Goal: Transaction & Acquisition: Purchase product/service

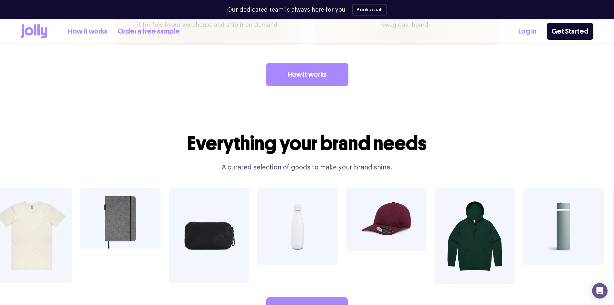
scroll to position [1032, 0]
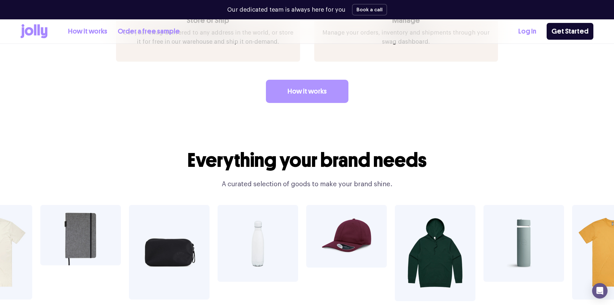
click at [303, 80] on link "How it works" at bounding box center [307, 91] width 83 height 23
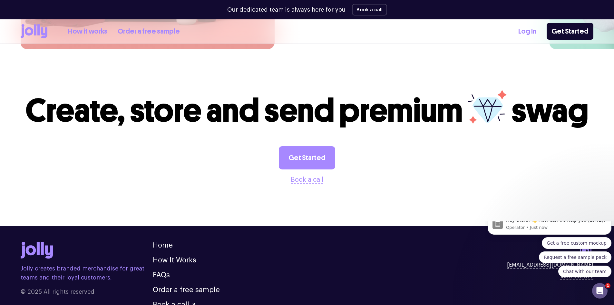
scroll to position [1788, 0]
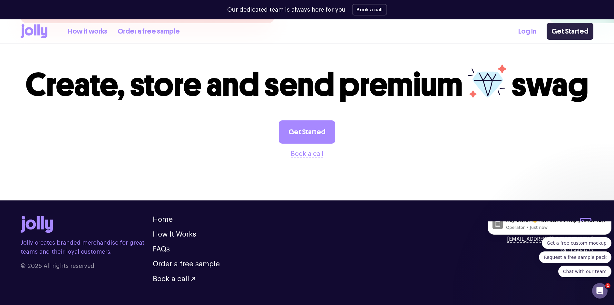
click at [567, 33] on link "Get Started" at bounding box center [570, 31] width 47 height 17
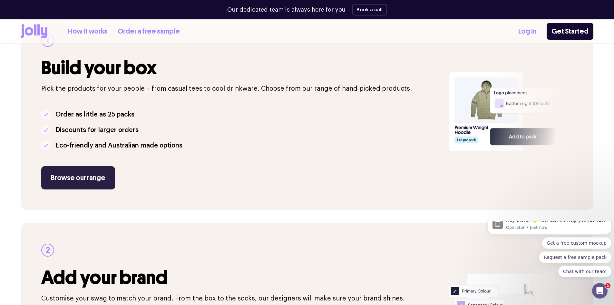
scroll to position [161, 0]
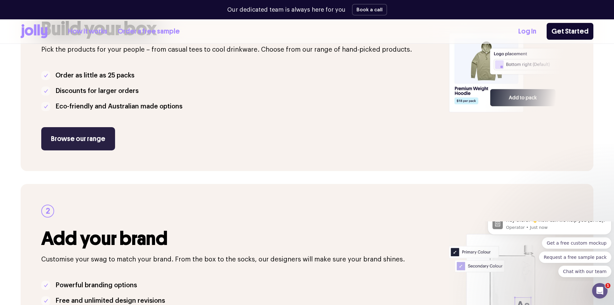
click at [79, 137] on link "Browse our range" at bounding box center [78, 138] width 74 height 23
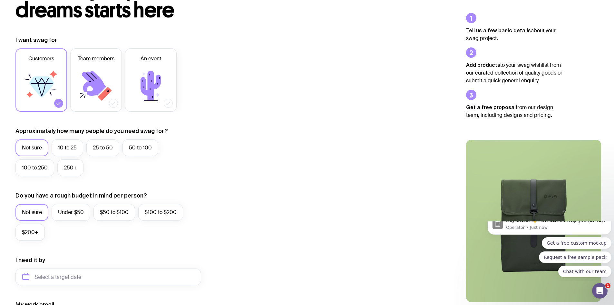
scroll to position [65, 0]
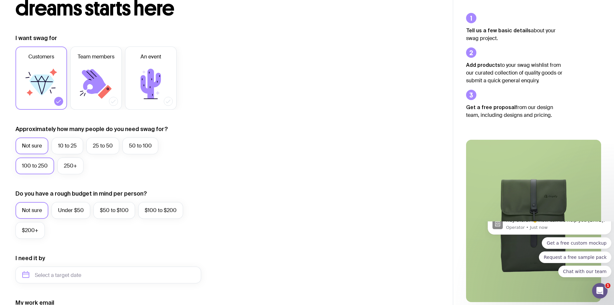
click at [39, 164] on label "100 to 250" at bounding box center [34, 165] width 39 height 17
click at [0, 0] on input "100 to 250" at bounding box center [0, 0] width 0 height 0
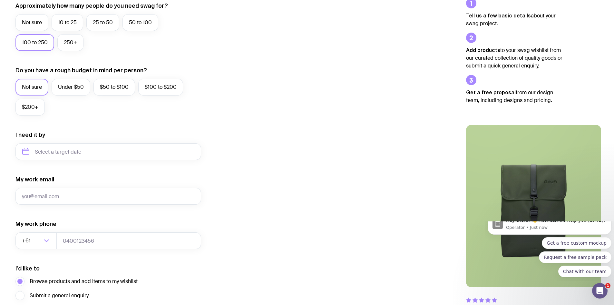
scroll to position [194, 0]
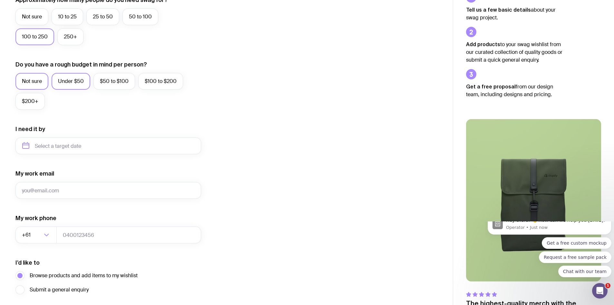
click at [65, 81] on label "Under $50" at bounding box center [71, 81] width 39 height 17
click at [0, 0] on input "Under $50" at bounding box center [0, 0] width 0 height 0
click at [107, 82] on label "$50 to $100" at bounding box center [115, 81] width 42 height 17
click at [0, 0] on input "$50 to $100" at bounding box center [0, 0] width 0 height 0
click at [38, 83] on label "Not sure" at bounding box center [31, 81] width 33 height 17
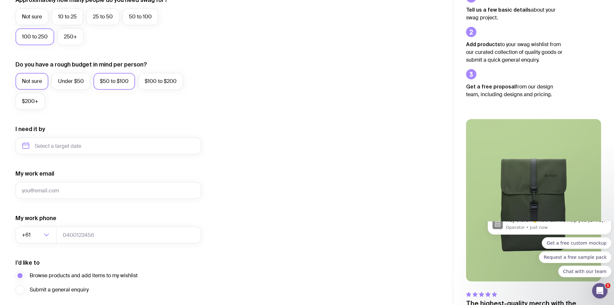
click at [0, 0] on input "Not sure" at bounding box center [0, 0] width 0 height 0
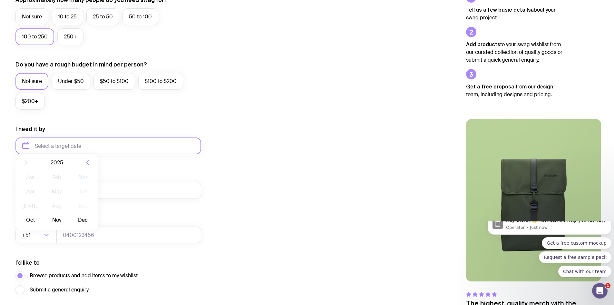
click at [115, 149] on input "text" at bounding box center [108, 145] width 186 height 17
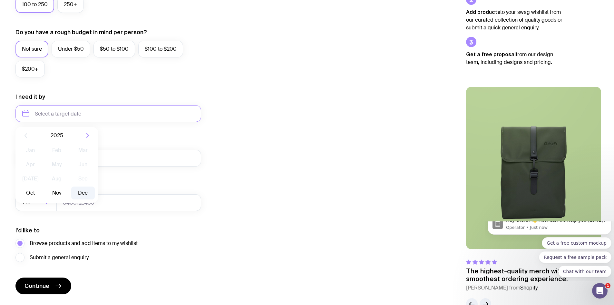
click at [80, 191] on button "Dec" at bounding box center [83, 192] width 24 height 13
type input "December 2025"
click at [230, 178] on div "I want swag for Customers Team members An event Approximately how many people d…" at bounding box center [226, 83] width 422 height 421
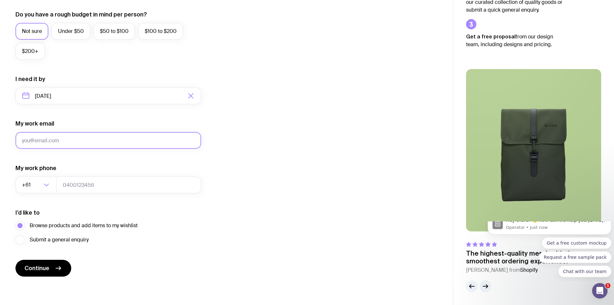
click at [146, 143] on input "My work email" at bounding box center [108, 140] width 186 height 17
type input "sam.goldstein@bnd.com.au"
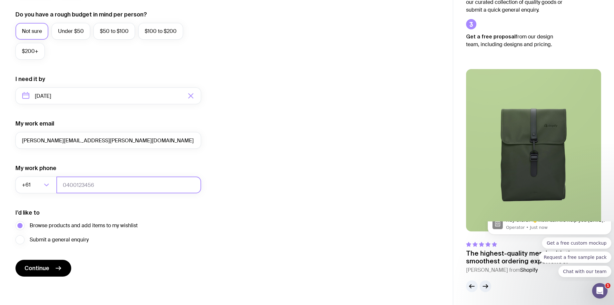
click at [88, 186] on input "tel" at bounding box center [128, 184] width 145 height 17
click at [229, 254] on div "I want swag for Customers Team members An event Approximately how many people d…" at bounding box center [226, 65] width 422 height 421
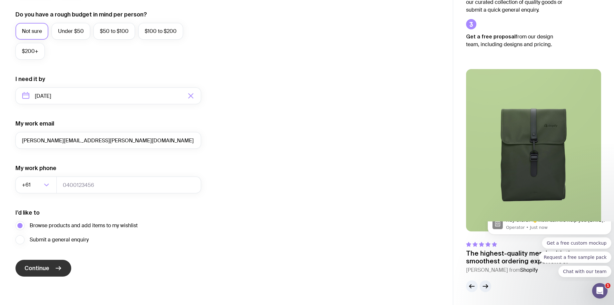
click at [46, 271] on span "Continue" at bounding box center [37, 268] width 25 height 8
type input "0458500278"
click at [41, 270] on span "Continue" at bounding box center [37, 268] width 25 height 8
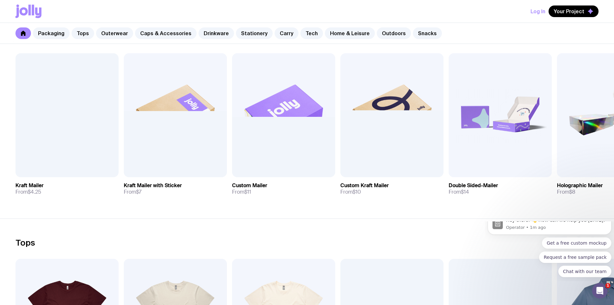
scroll to position [129, 0]
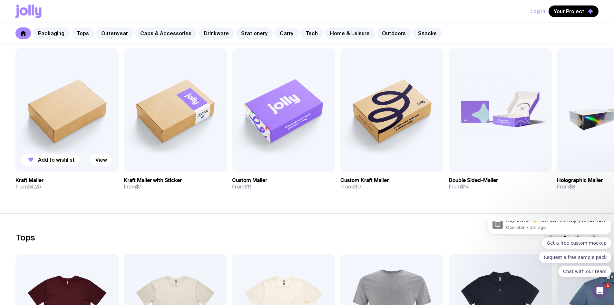
click at [51, 109] on img at bounding box center [66, 110] width 103 height 124
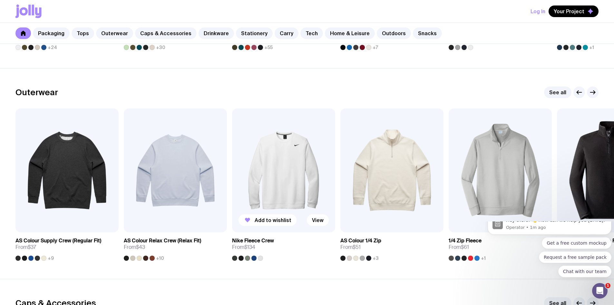
scroll to position [484, 0]
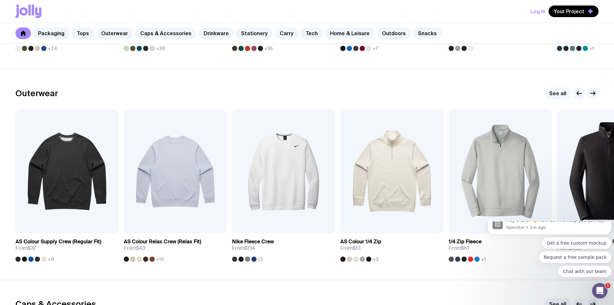
click at [558, 93] on link "See all" at bounding box center [557, 93] width 27 height 12
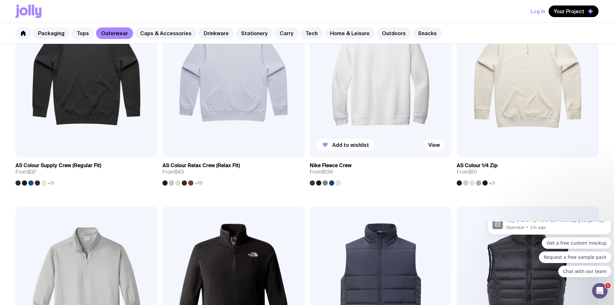
scroll to position [194, 0]
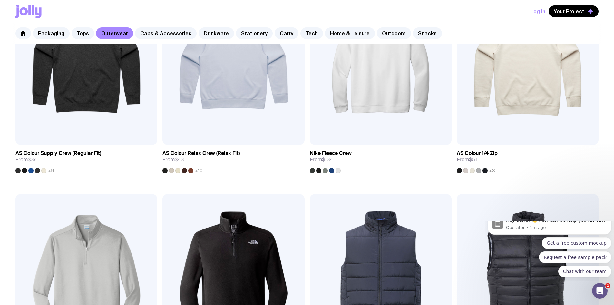
click at [310, 194] on img at bounding box center [381, 279] width 142 height 170
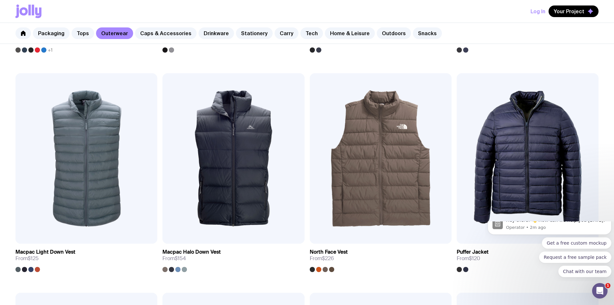
scroll to position [548, 0]
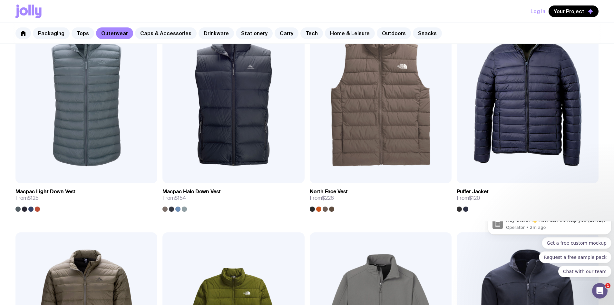
scroll to position [594, 0]
click at [176, 33] on link "Caps & Accessories" at bounding box center [166, 33] width 62 height 12
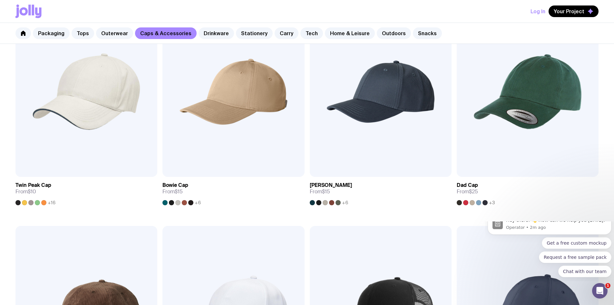
scroll to position [161, 0]
click at [310, 226] on img at bounding box center [381, 311] width 142 height 170
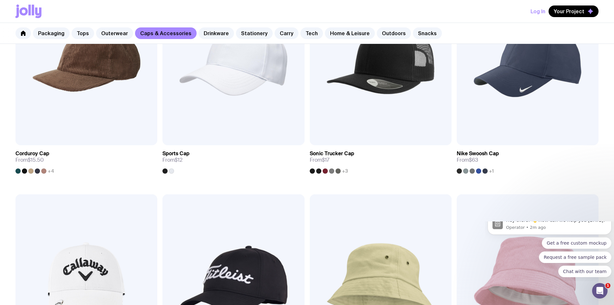
scroll to position [419, 0]
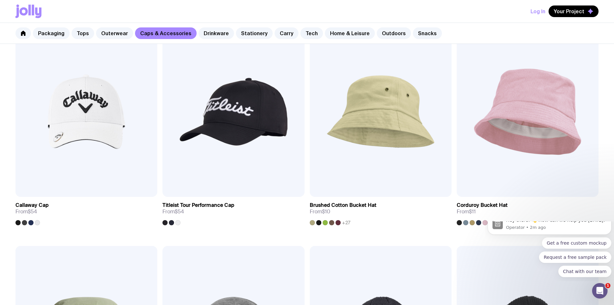
scroll to position [594, 0]
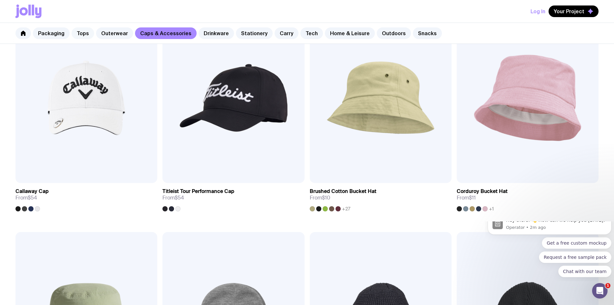
click at [82, 35] on link "Tops" at bounding box center [83, 33] width 23 height 12
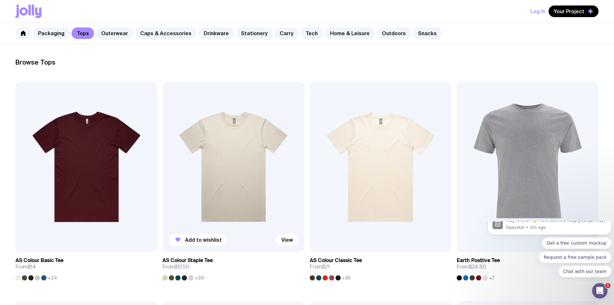
scroll to position [97, 0]
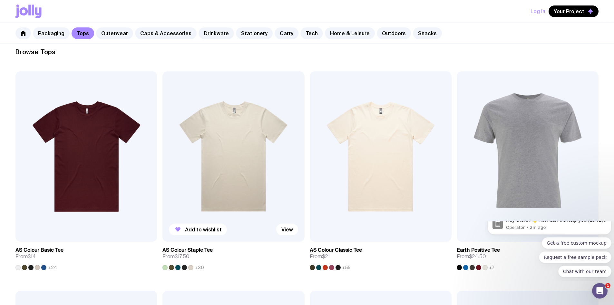
click at [163, 123] on img at bounding box center [234, 156] width 142 height 170
click at [63, 116] on img at bounding box center [86, 156] width 142 height 170
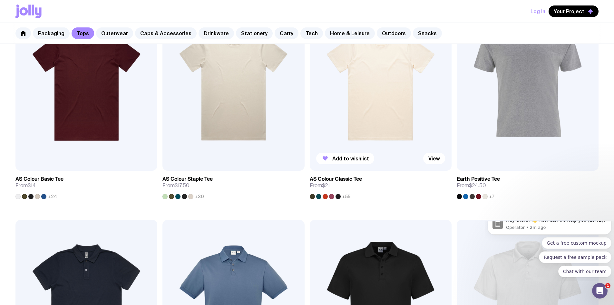
scroll to position [79, 0]
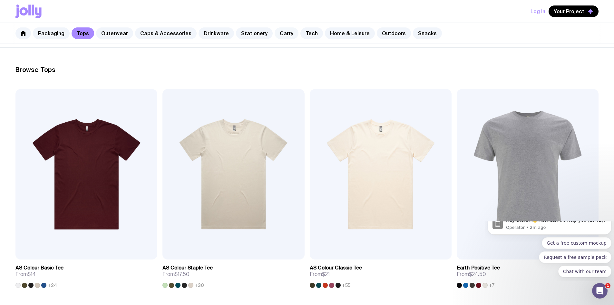
click at [275, 32] on link "Carry" at bounding box center [287, 33] width 24 height 12
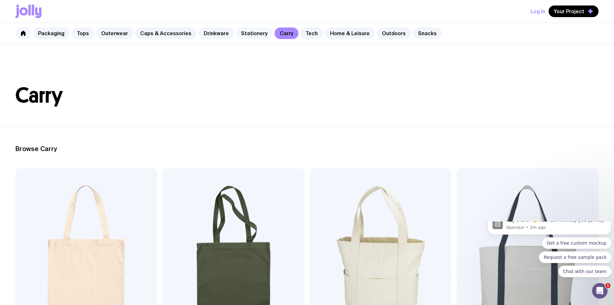
click at [248, 32] on link "Stationery" at bounding box center [254, 33] width 37 height 12
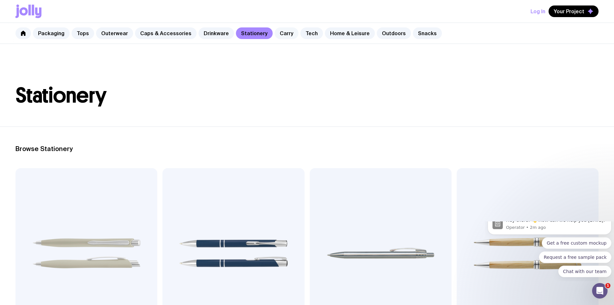
click at [278, 35] on link "Carry" at bounding box center [287, 33] width 24 height 12
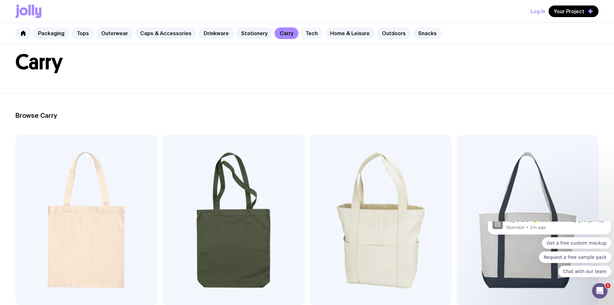
scroll to position [32, 0]
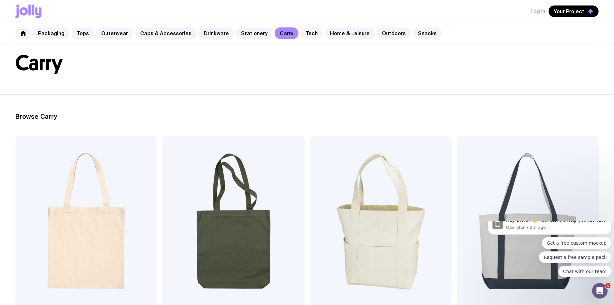
click at [301, 34] on link "Tech" at bounding box center [312, 33] width 23 height 12
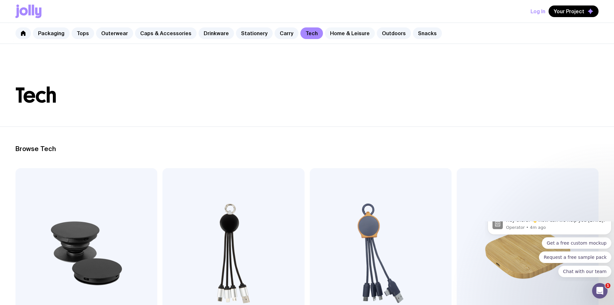
click at [335, 36] on link "Home & Leisure" at bounding box center [350, 33] width 50 height 12
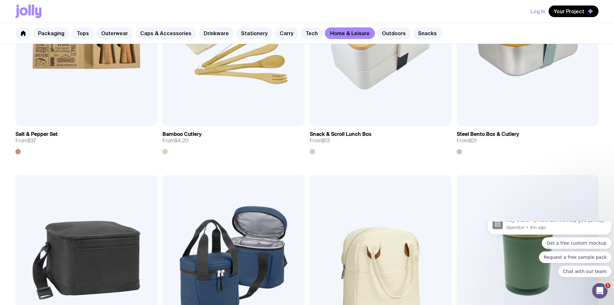
scroll to position [903, 0]
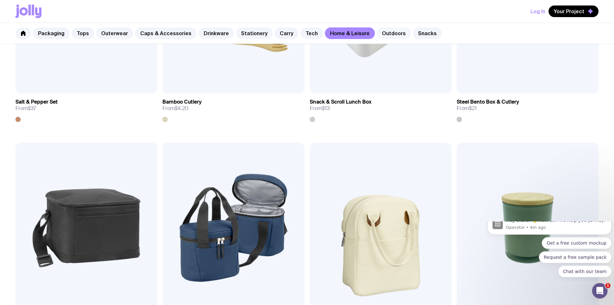
click at [383, 32] on link "Outdoors" at bounding box center [394, 33] width 34 height 12
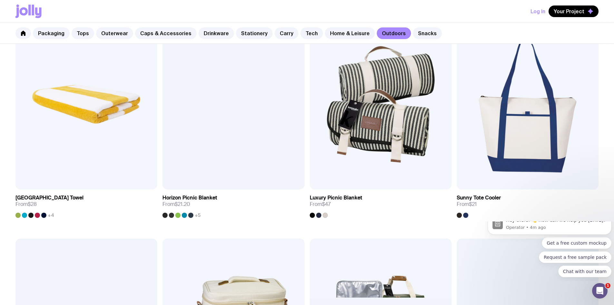
scroll to position [594, 0]
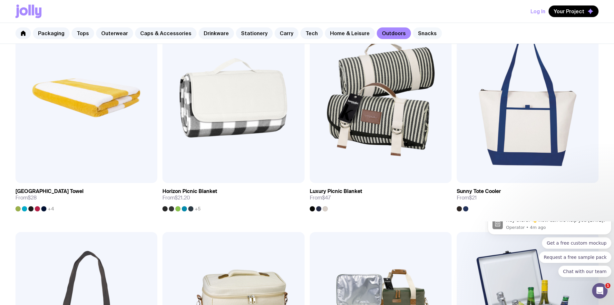
click at [414, 35] on link "Snacks" at bounding box center [427, 33] width 29 height 12
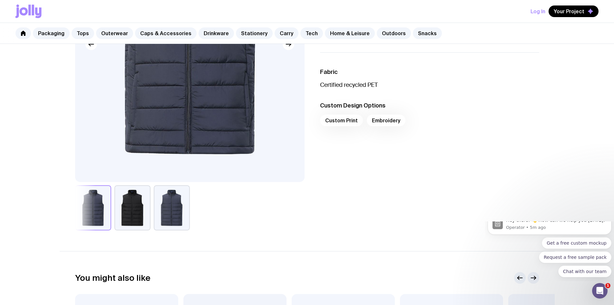
scroll to position [97, 0]
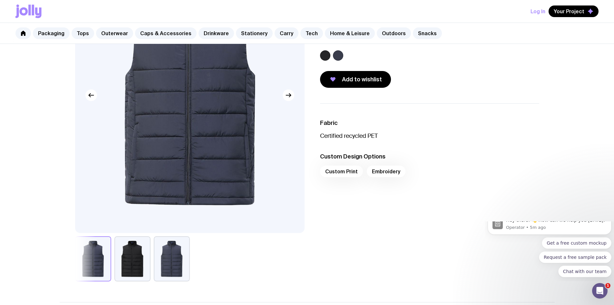
click at [387, 171] on div "Custom Print Embroidery" at bounding box center [429, 172] width 219 height 15
click at [343, 171] on div "Custom Print Embroidery" at bounding box center [429, 172] width 219 height 15
click at [347, 136] on p "Certified recycled PET" at bounding box center [429, 136] width 219 height 8
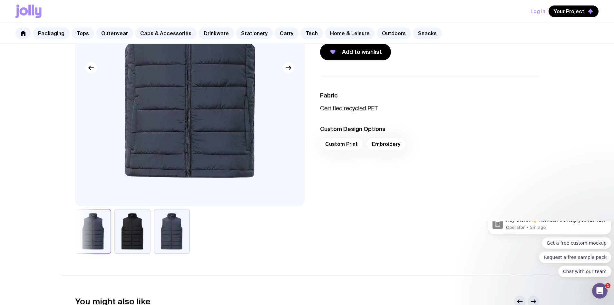
scroll to position [68, 0]
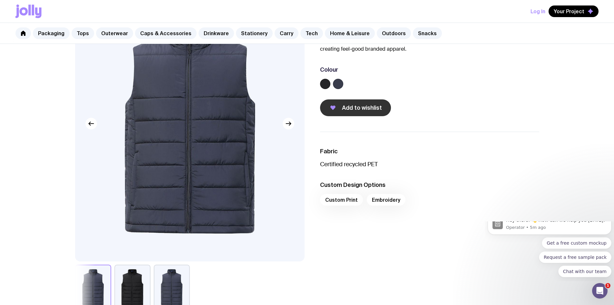
click at [372, 105] on span "Add to wishlist" at bounding box center [362, 108] width 40 height 8
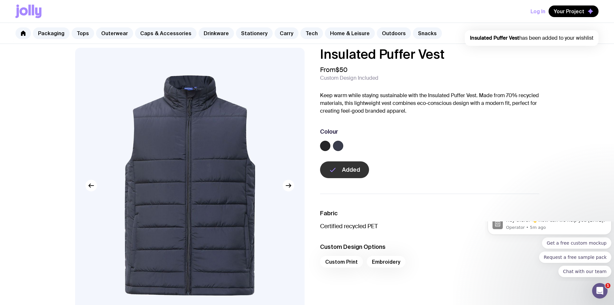
scroll to position [0, 0]
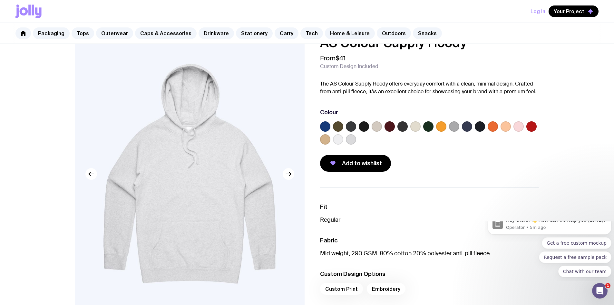
scroll to position [32, 0]
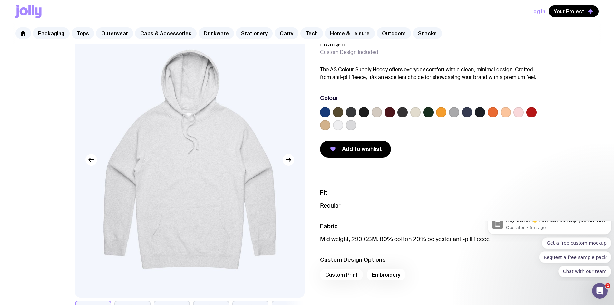
click at [444, 115] on label at bounding box center [441, 112] width 10 height 10
click at [0, 0] on input "radio" at bounding box center [0, 0] width 0 height 0
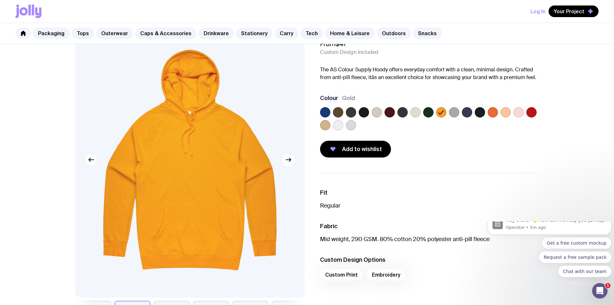
click at [366, 110] on label at bounding box center [364, 112] width 10 height 10
click at [0, 0] on input "radio" at bounding box center [0, 0] width 0 height 0
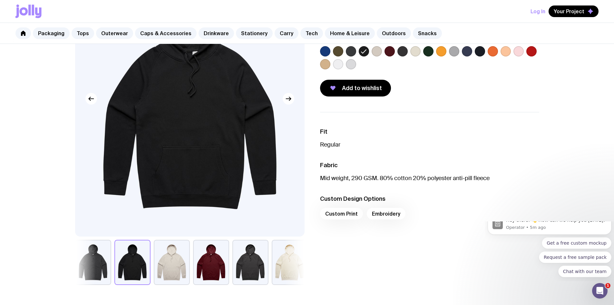
scroll to position [97, 0]
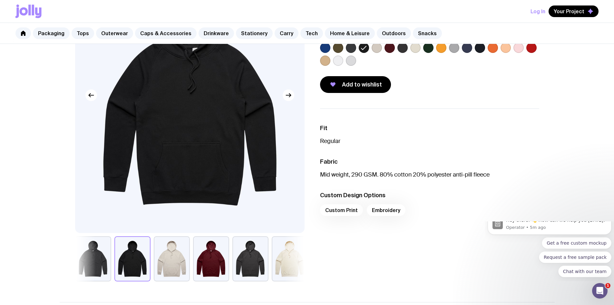
click at [342, 212] on div "Custom Print Embroidery" at bounding box center [429, 211] width 219 height 15
click at [379, 212] on div "Custom Print Embroidery" at bounding box center [429, 211] width 219 height 15
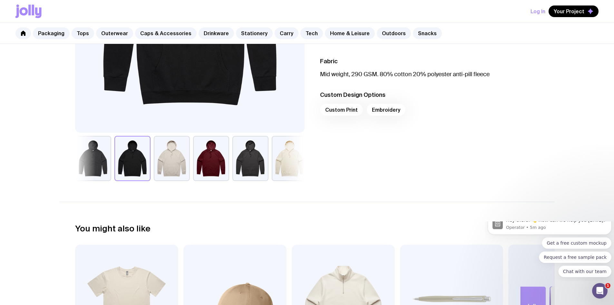
scroll to position [226, 0]
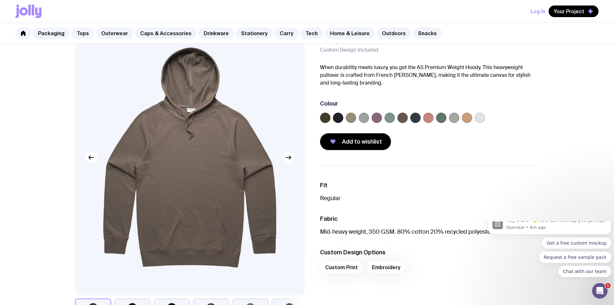
scroll to position [32, 0]
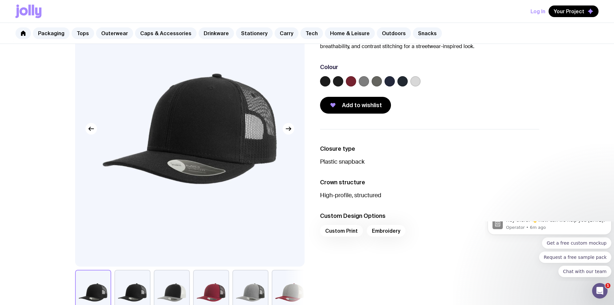
scroll to position [65, 0]
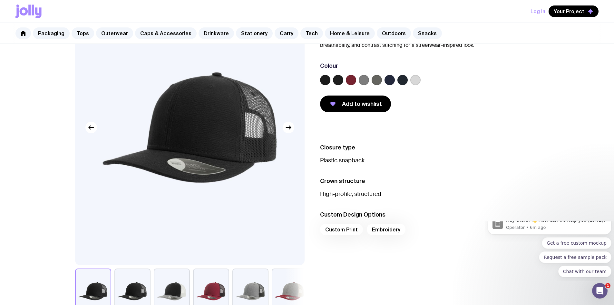
click at [375, 233] on div "Custom Print Embroidery" at bounding box center [429, 231] width 219 height 15
click at [139, 284] on button "button" at bounding box center [132, 290] width 36 height 45
click at [94, 280] on button "button" at bounding box center [93, 290] width 36 height 45
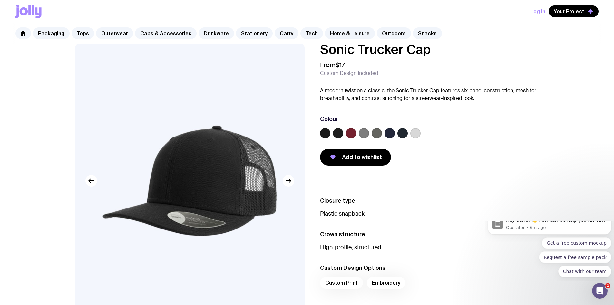
scroll to position [0, 0]
